Goal: Task Accomplishment & Management: Manage account settings

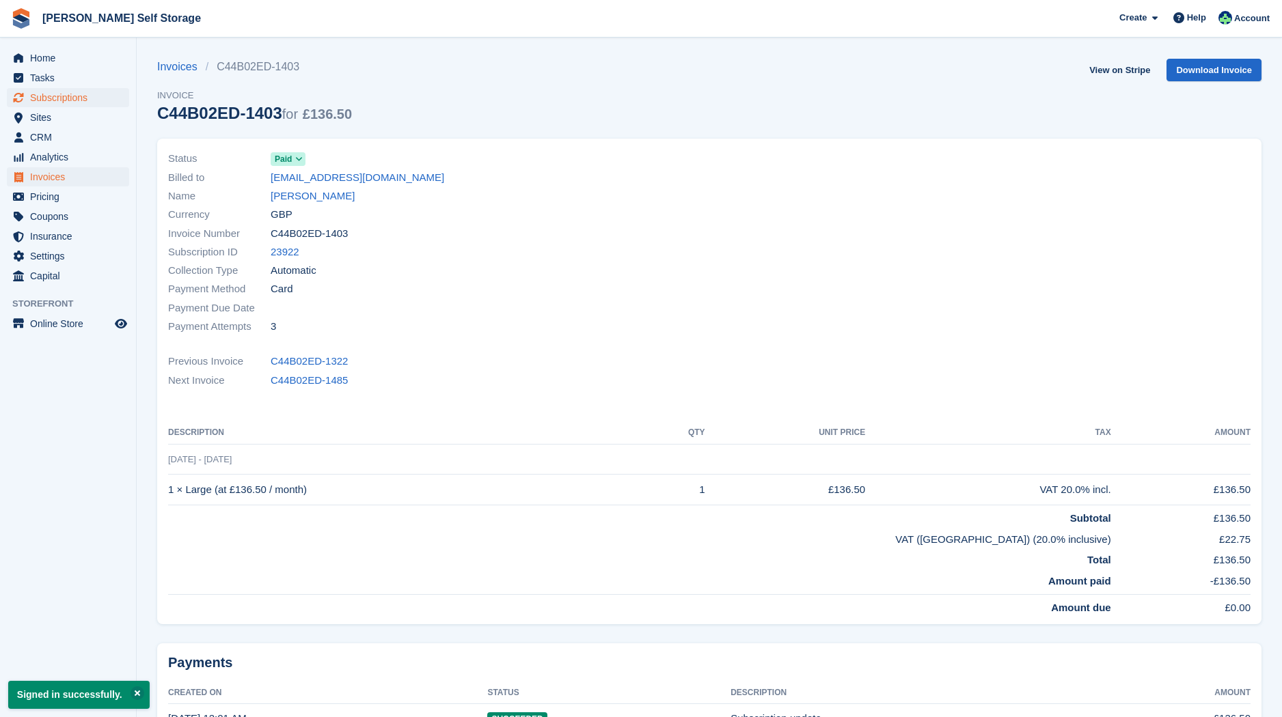
drag, startPoint x: 74, startPoint y: 94, endPoint x: 87, endPoint y: 96, distance: 13.1
click at [74, 94] on span "Subscriptions" at bounding box center [71, 97] width 82 height 19
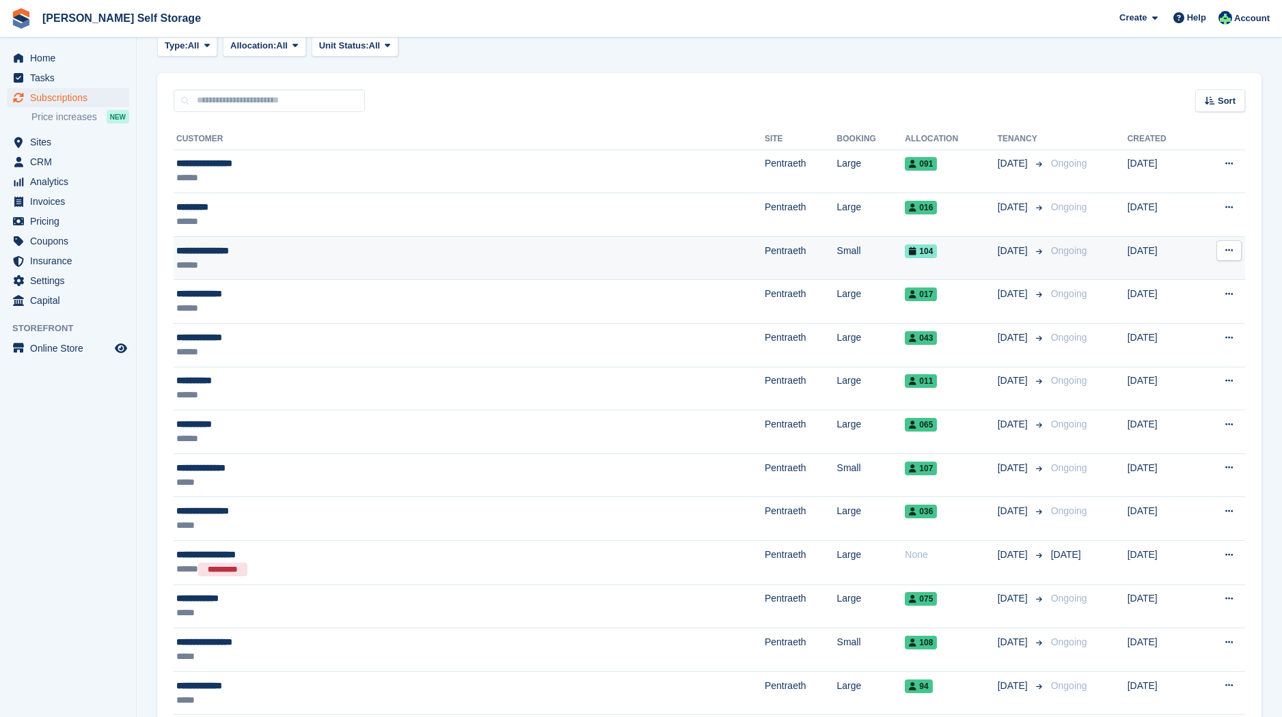
scroll to position [80, 0]
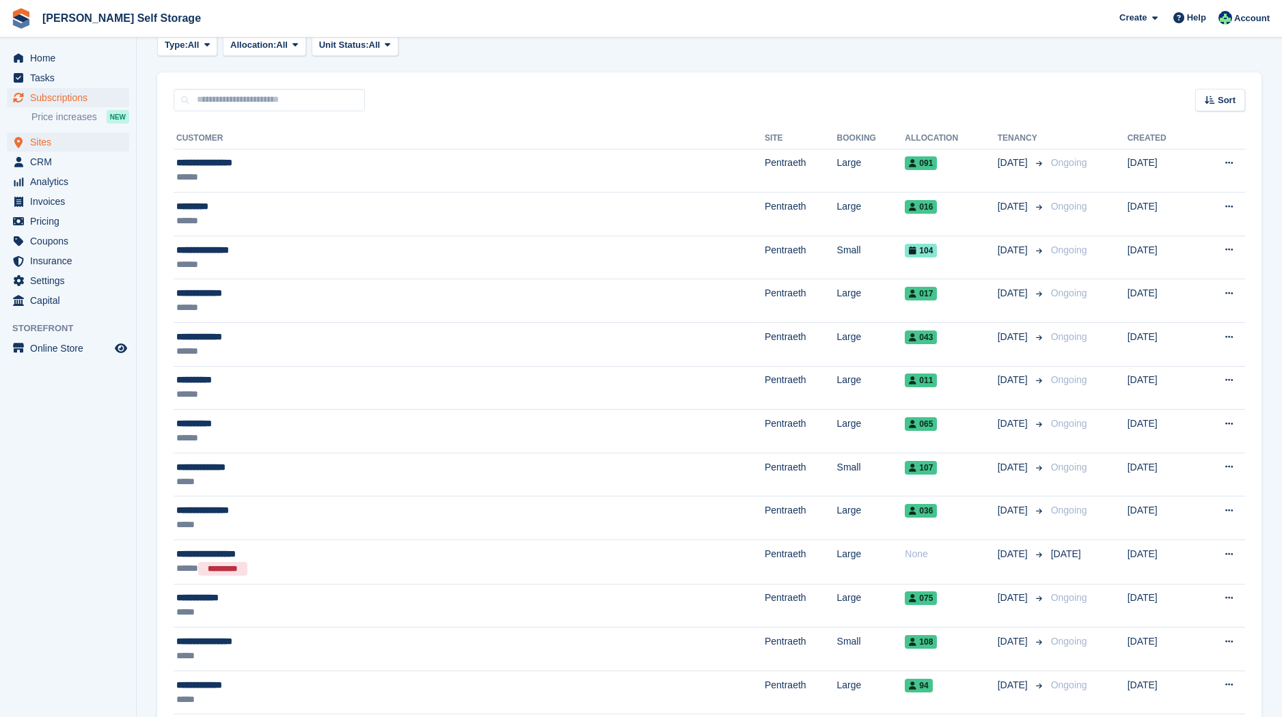
click at [44, 141] on span "Sites" at bounding box center [71, 142] width 82 height 19
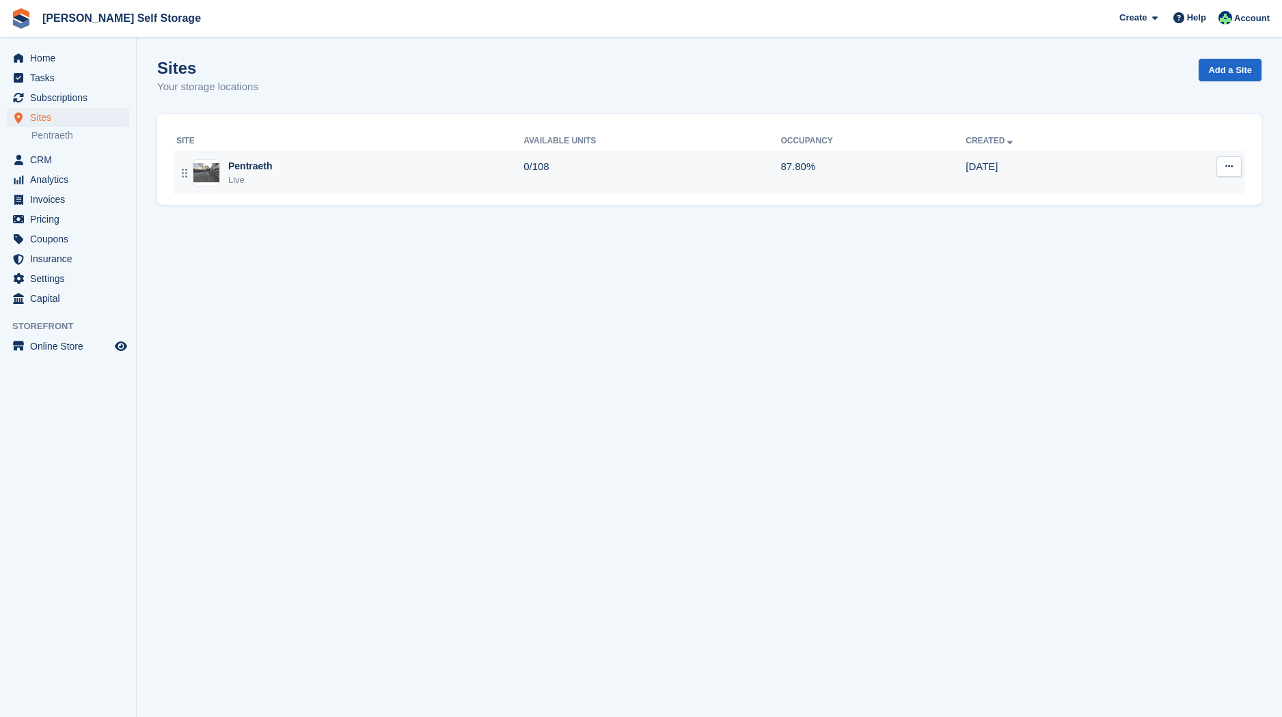
click at [248, 169] on div "Pentraeth" at bounding box center [250, 166] width 44 height 14
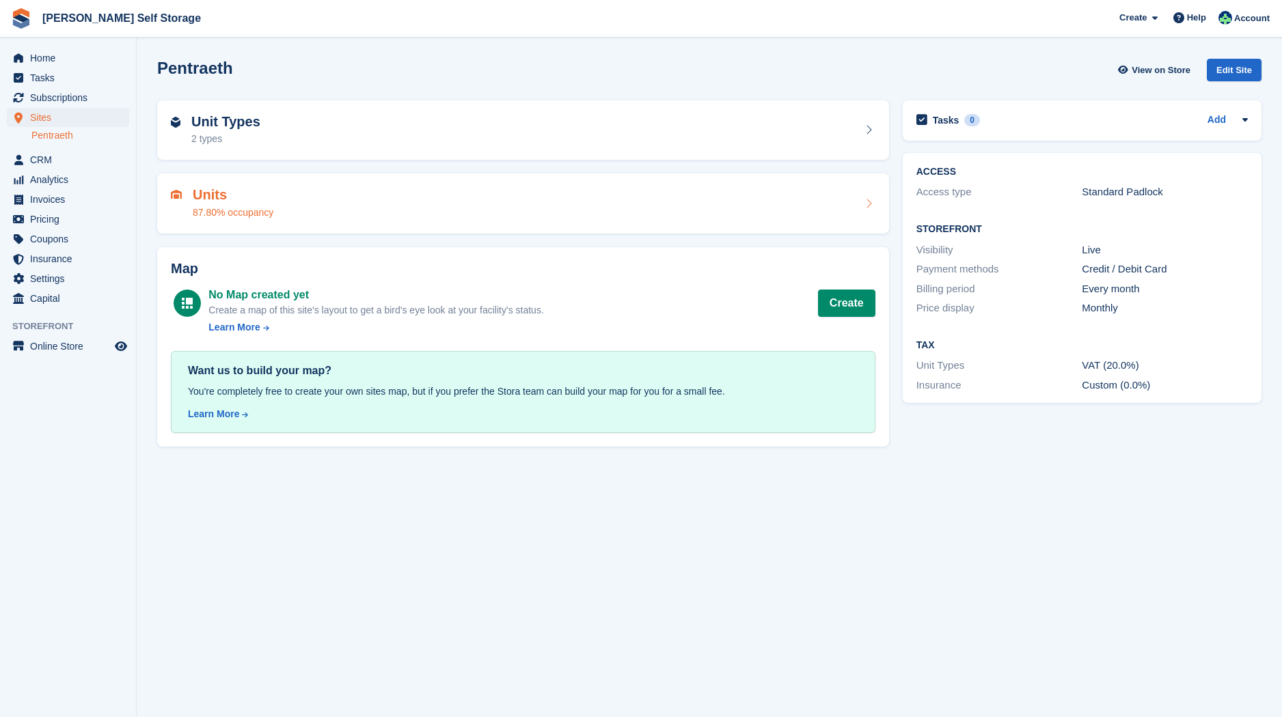
drag, startPoint x: 228, startPoint y: 200, endPoint x: 238, endPoint y: 200, distance: 9.6
click at [228, 200] on h2 "Units" at bounding box center [233, 195] width 81 height 16
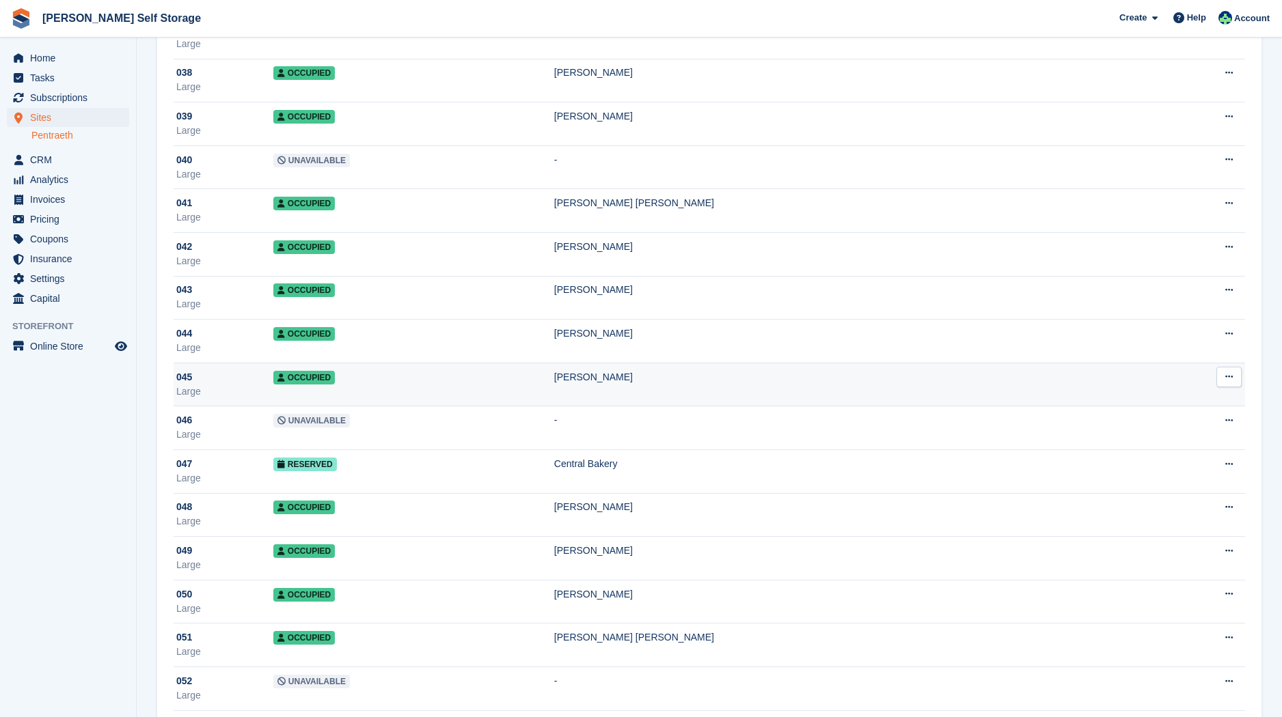
scroll to position [1712, 0]
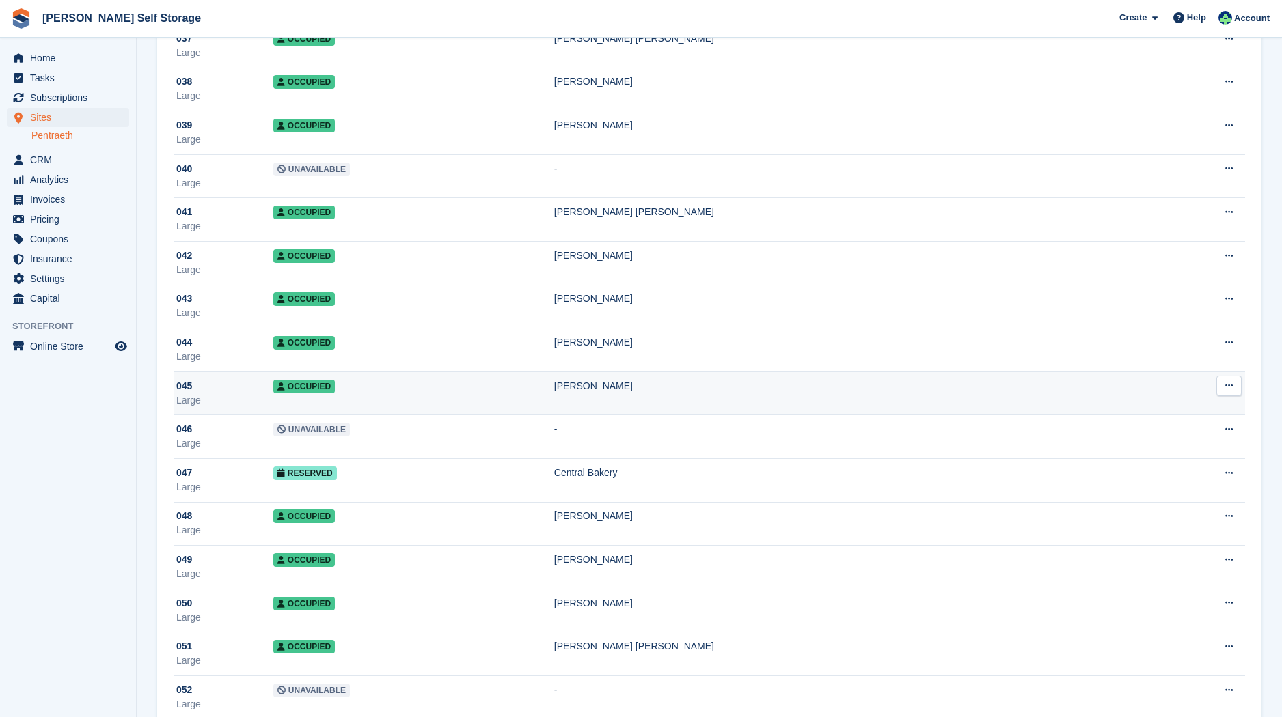
click at [412, 388] on td "Occupied" at bounding box center [413, 394] width 281 height 44
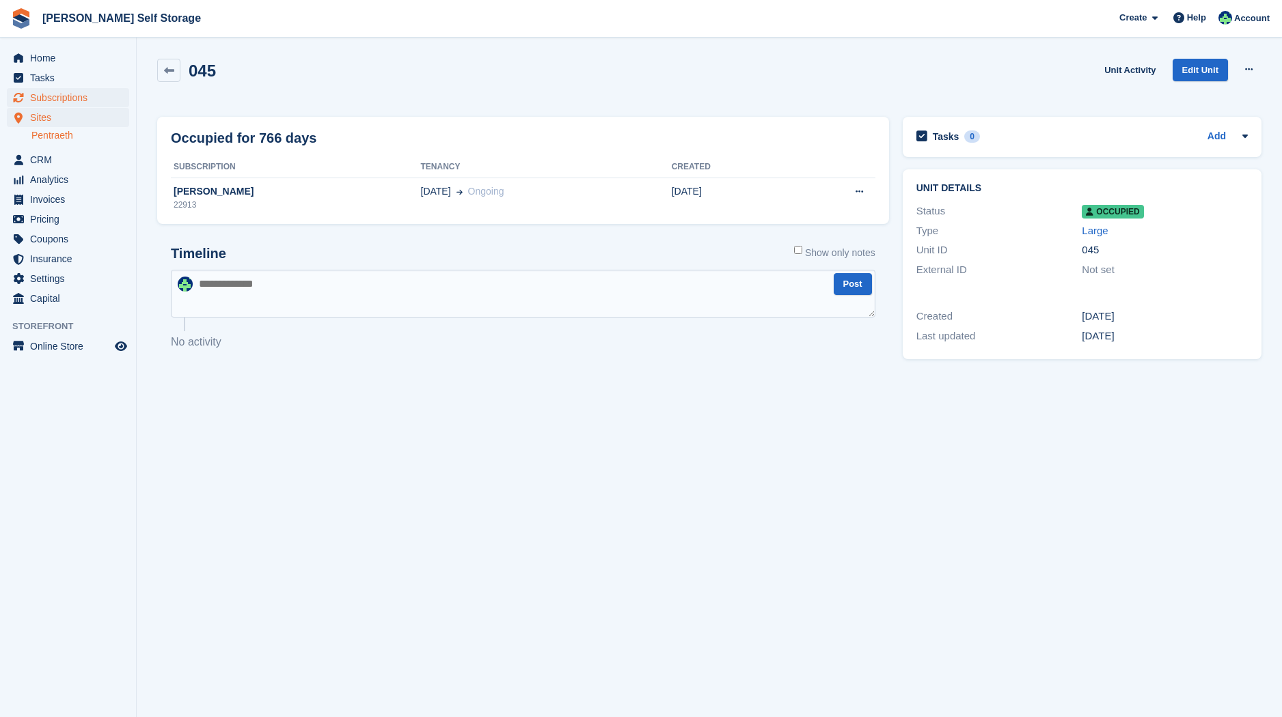
scroll to position [0, 1]
click at [55, 94] on span "Subscriptions" at bounding box center [71, 97] width 82 height 19
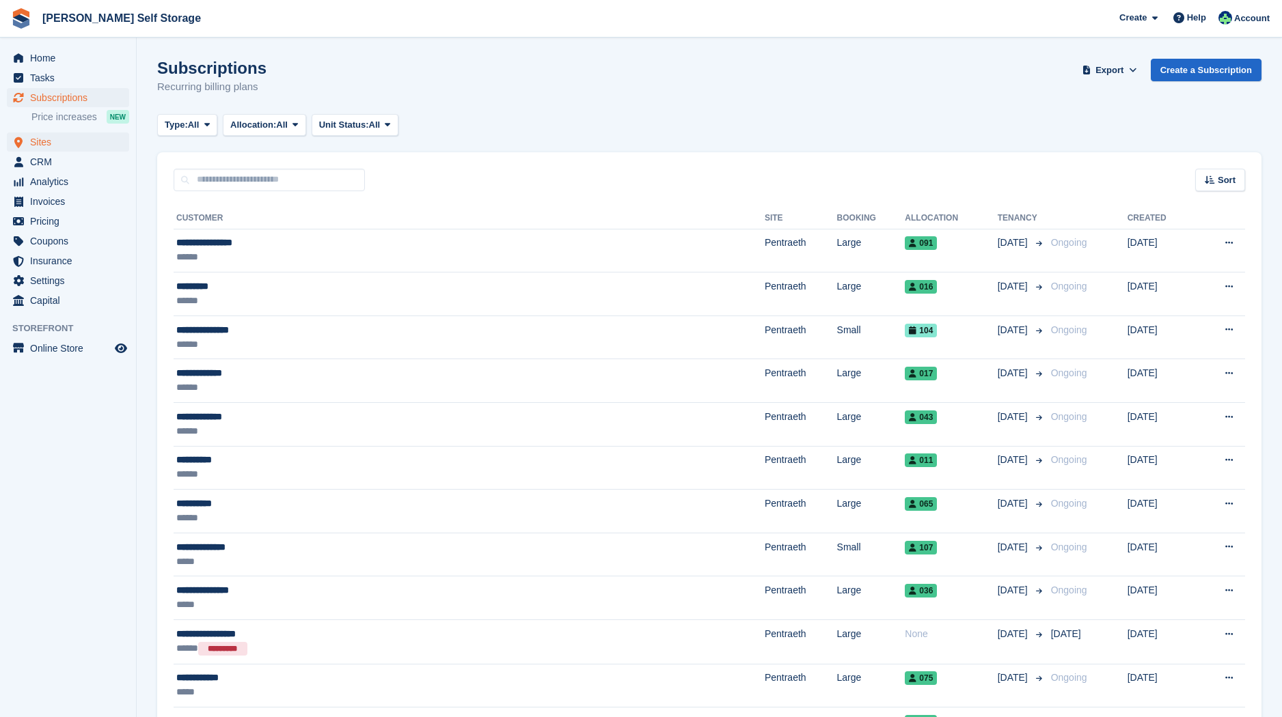
click at [43, 139] on span "Sites" at bounding box center [71, 142] width 82 height 19
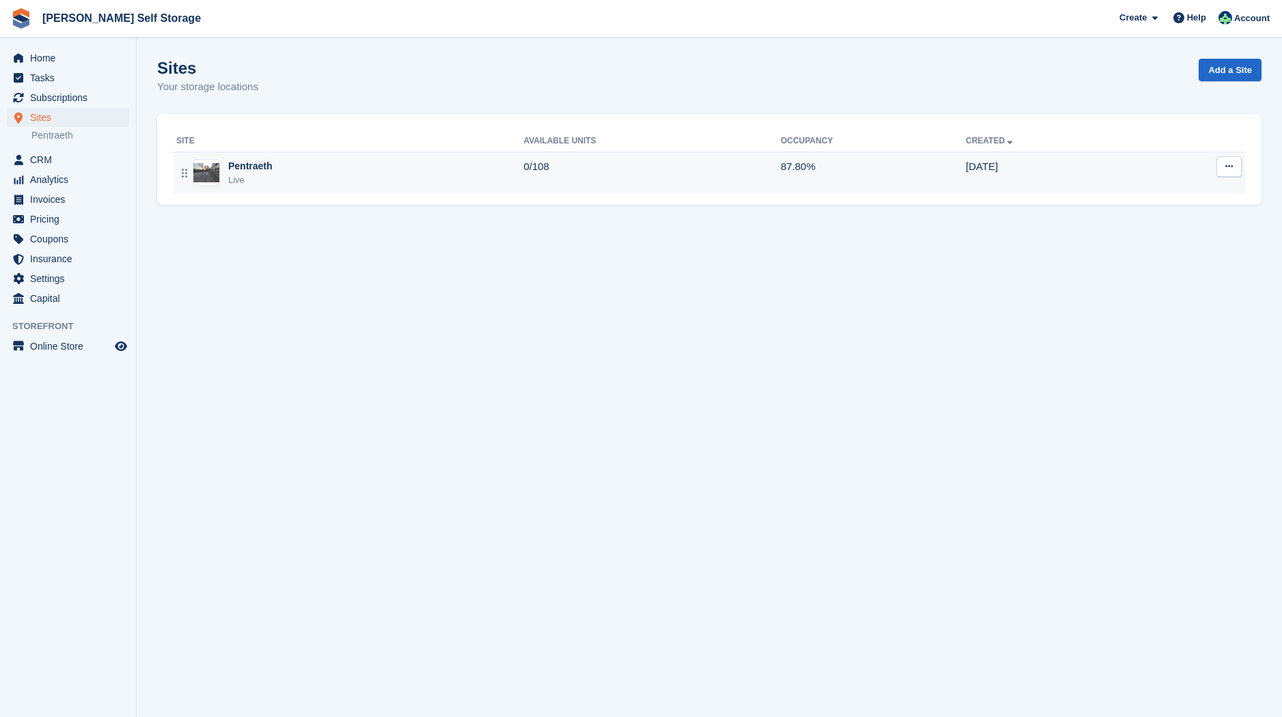
click at [262, 171] on div "Pentraeth" at bounding box center [250, 166] width 44 height 14
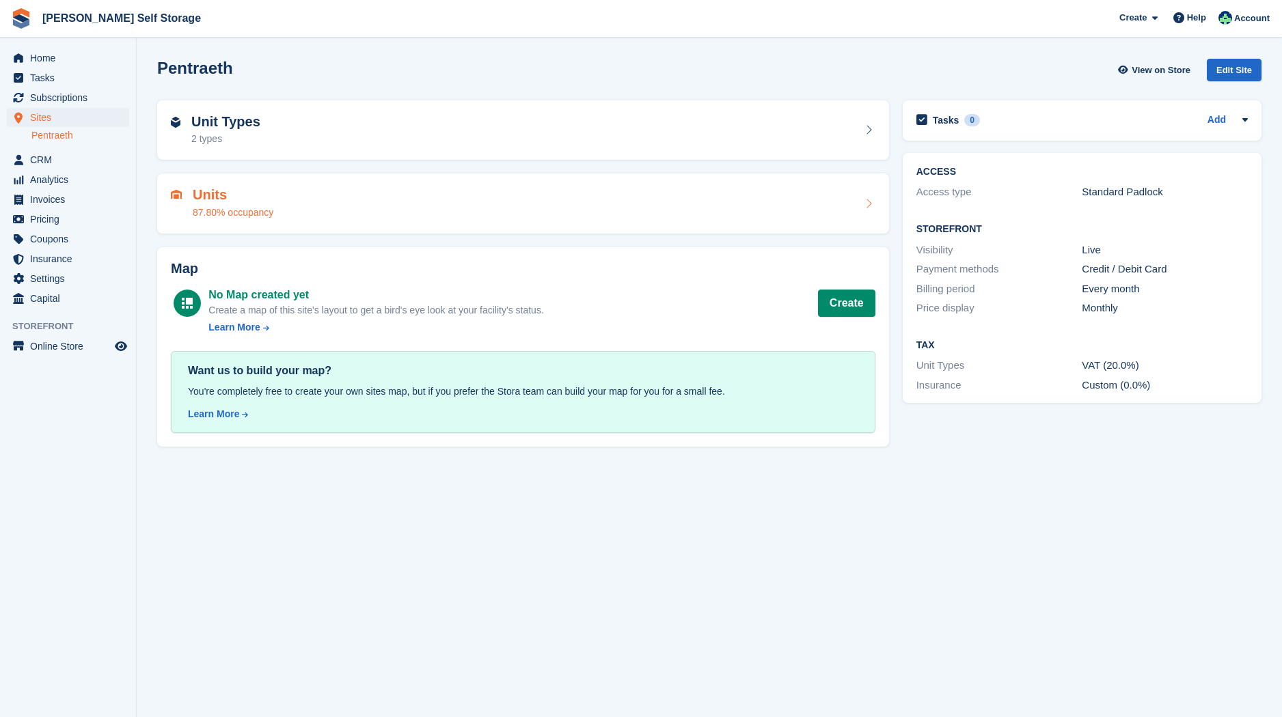
click at [215, 193] on h2 "Units" at bounding box center [233, 195] width 81 height 16
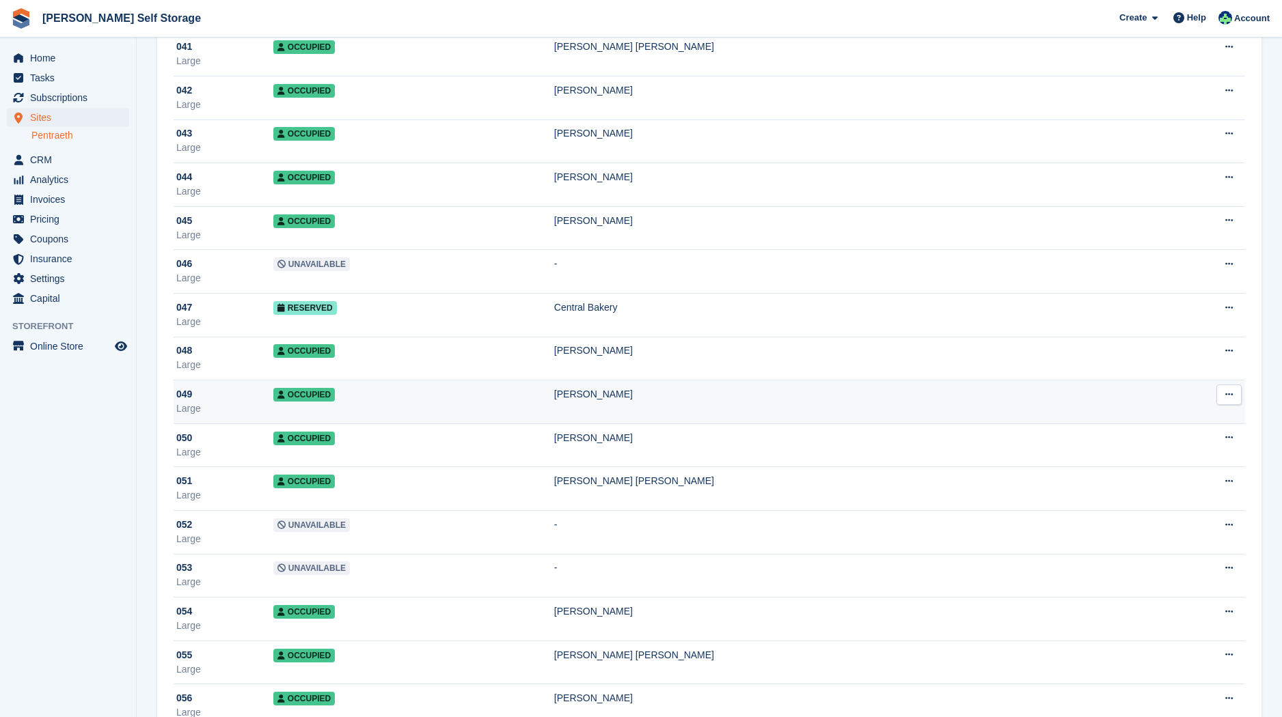
scroll to position [1876, 0]
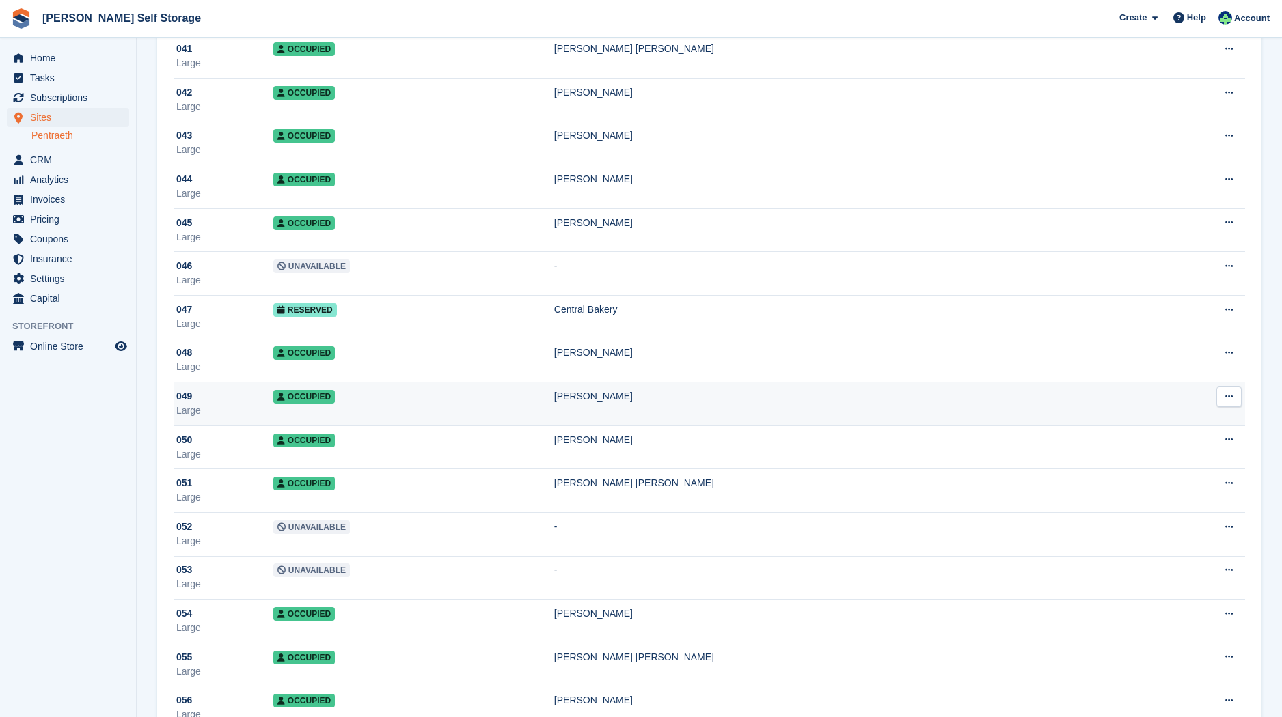
click at [317, 394] on span "Occupied" at bounding box center [303, 397] width 61 height 14
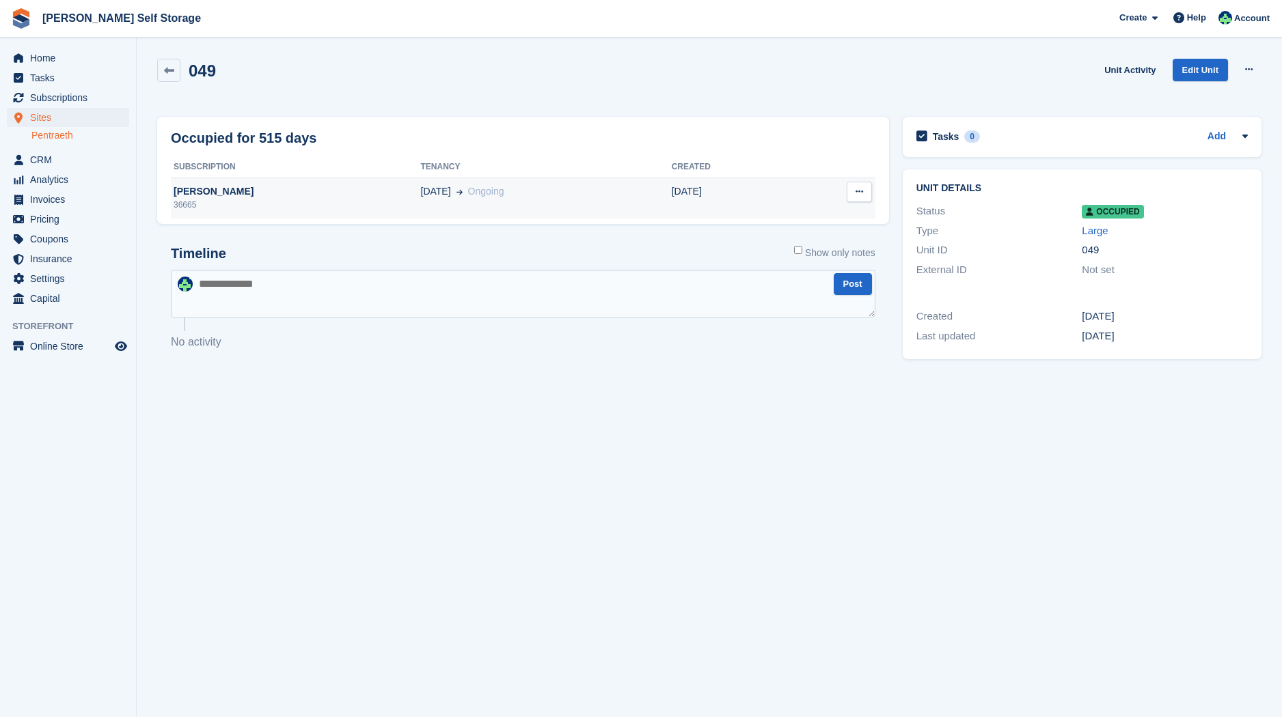
click at [216, 191] on div "[PERSON_NAME]" at bounding box center [296, 191] width 250 height 14
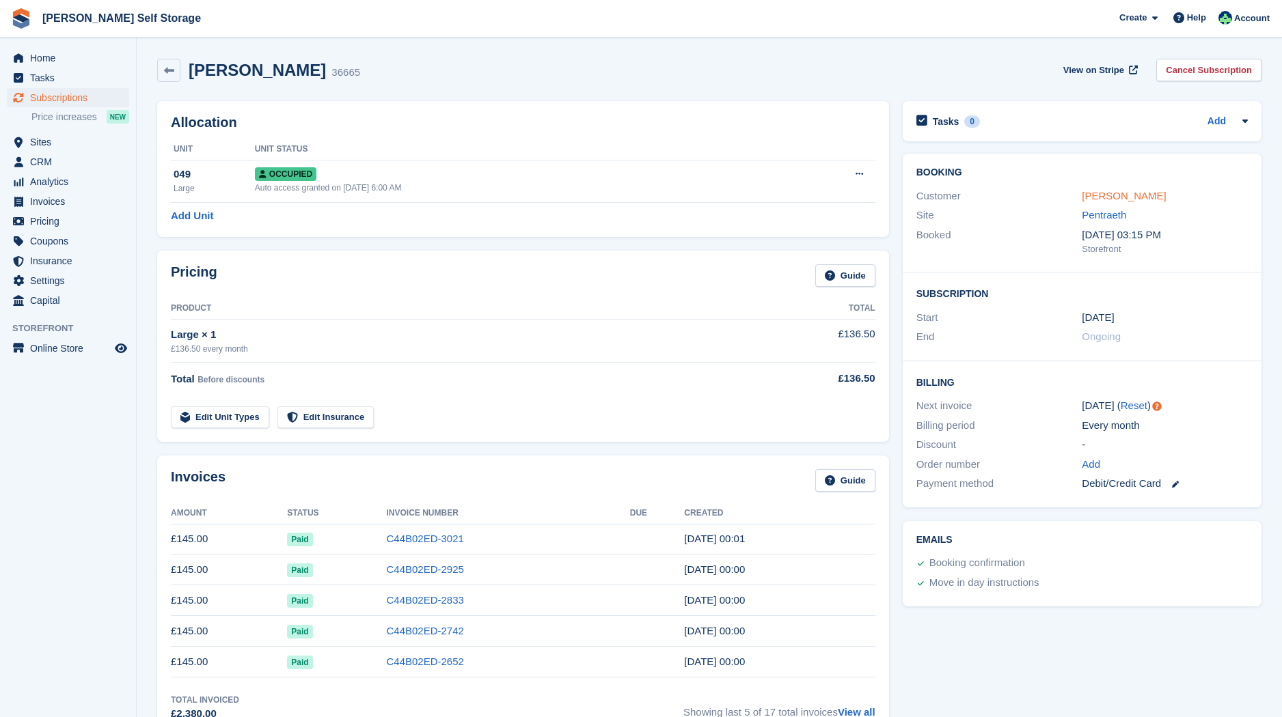
click at [1091, 197] on link "[PERSON_NAME]" at bounding box center [1124, 196] width 84 height 12
